Goal: Transaction & Acquisition: Purchase product/service

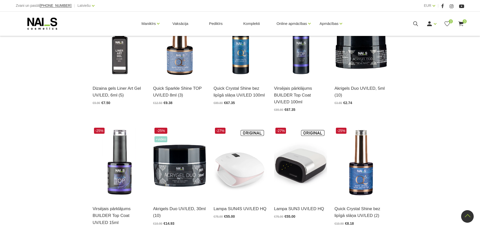
scroll to position [151, 0]
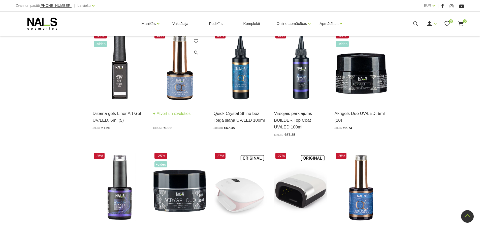
click at [180, 86] on img at bounding box center [179, 67] width 53 height 73
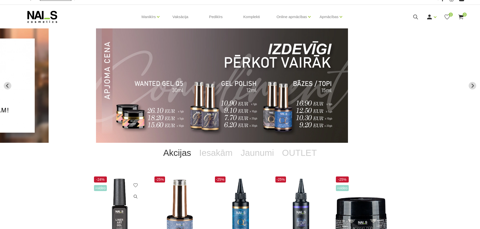
scroll to position [0, 0]
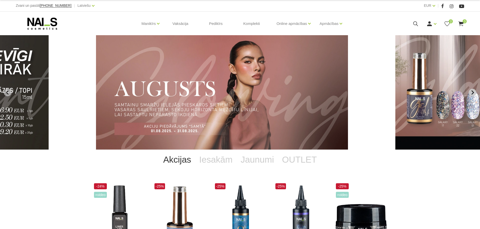
click at [472, 93] on icon "Next slide" at bounding box center [472, 92] width 5 height 5
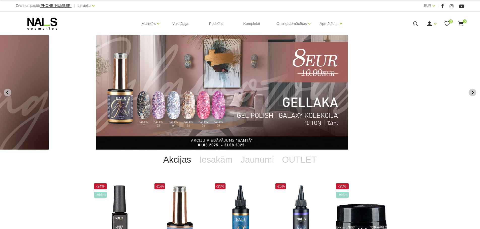
click at [472, 93] on icon "Next slide" at bounding box center [472, 92] width 5 height 5
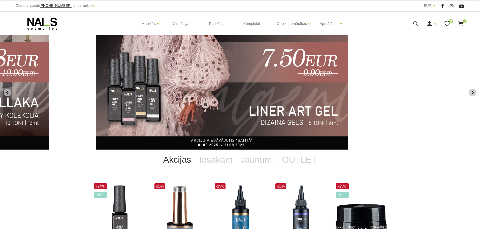
click at [472, 93] on icon "Next slide" at bounding box center [472, 92] width 5 height 5
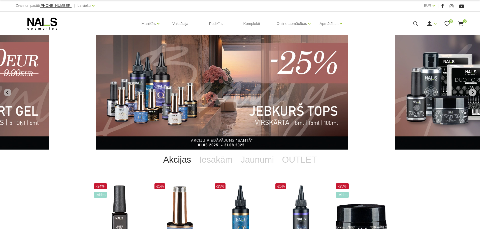
click at [472, 93] on icon "Next slide" at bounding box center [472, 92] width 5 height 5
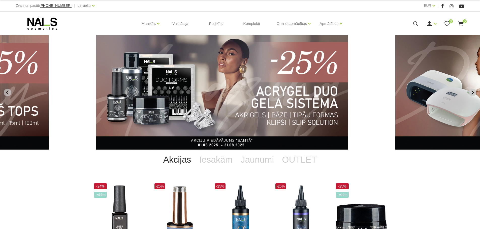
click at [472, 93] on icon "Next slide" at bounding box center [472, 92] width 5 height 5
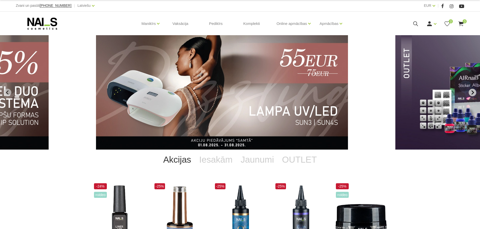
click at [472, 93] on icon "Next slide" at bounding box center [472, 92] width 5 height 5
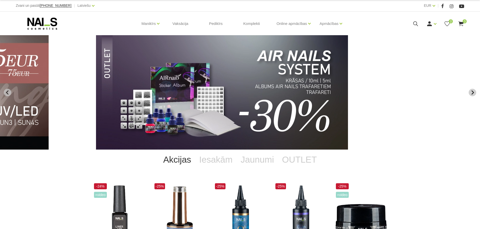
click at [472, 93] on icon "Next slide" at bounding box center [472, 92] width 5 height 5
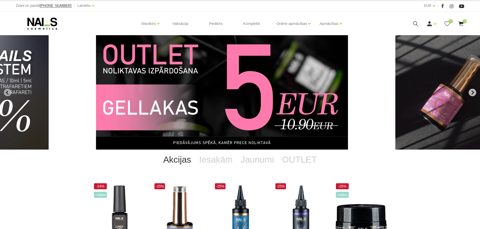
click at [472, 93] on icon "Next slide" at bounding box center [472, 92] width 5 height 5
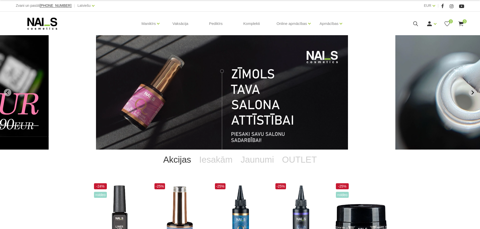
click at [470, 93] on icon "Go to first slide" at bounding box center [472, 92] width 5 height 5
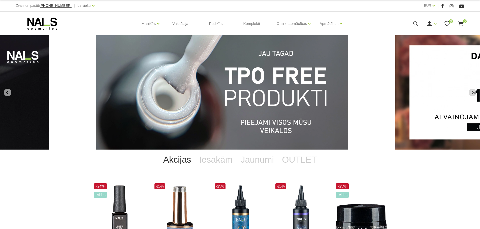
click at [270, 114] on img "1 of 14" at bounding box center [222, 92] width 252 height 115
click at [207, 104] on img "1 of 14" at bounding box center [222, 92] width 252 height 115
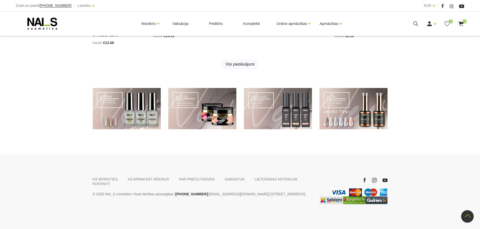
scroll to position [364, 0]
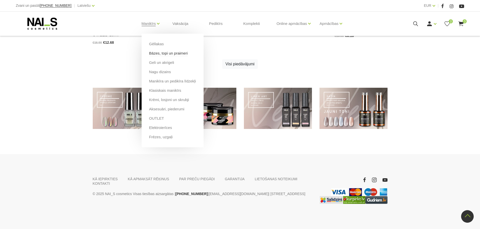
click at [168, 53] on link "Bāzes, topi un praimeri" at bounding box center [168, 54] width 39 height 6
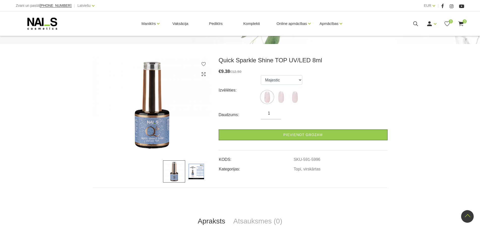
scroll to position [25, 0]
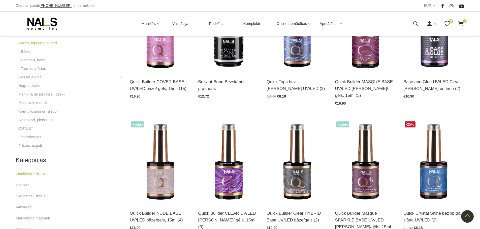
scroll to position [176, 0]
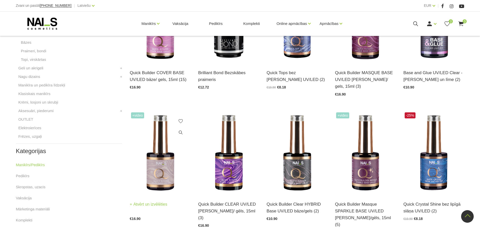
click at [155, 158] on img at bounding box center [160, 153] width 61 height 84
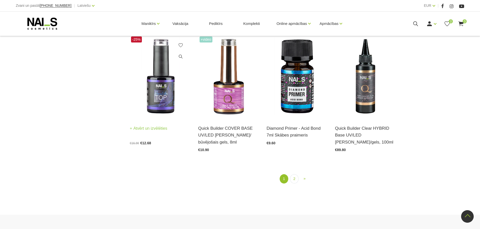
scroll to position [655, 0]
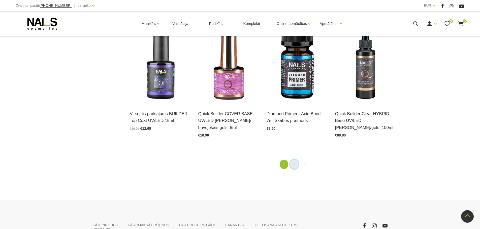
click at [292, 160] on link "2" at bounding box center [294, 164] width 9 height 9
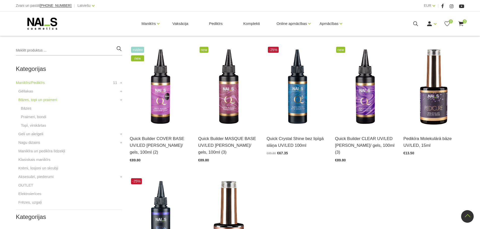
scroll to position [103, 0]
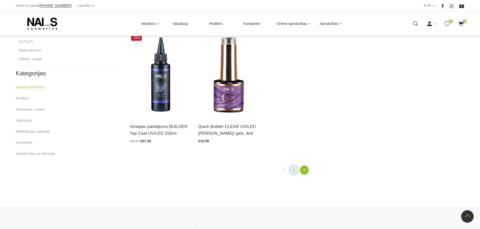
click at [294, 166] on link "1" at bounding box center [293, 170] width 9 height 9
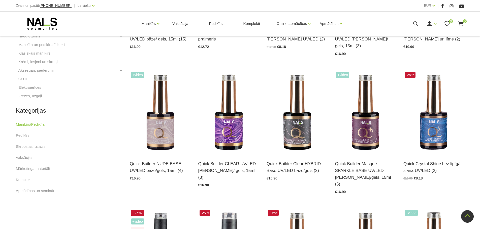
scroll to position [229, 0]
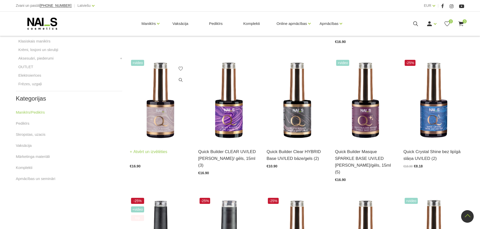
click at [158, 124] on img at bounding box center [160, 101] width 61 height 84
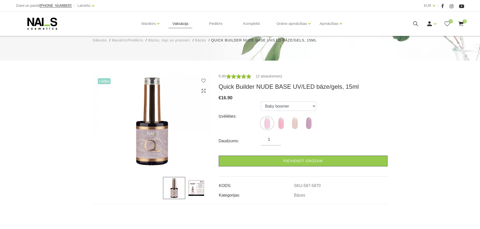
scroll to position [25, 0]
